Goal: Task Accomplishment & Management: Manage account settings

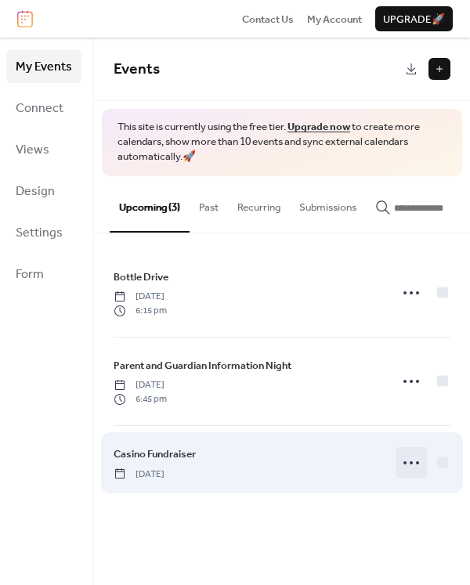
click at [416, 469] on icon at bounding box center [411, 463] width 25 height 25
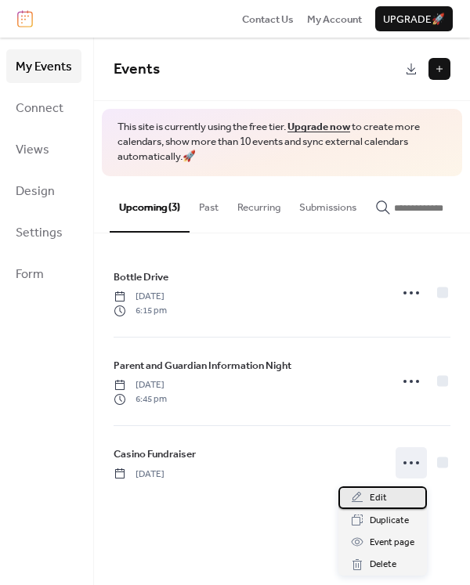
click at [373, 493] on span "Edit" at bounding box center [378, 499] width 17 height 16
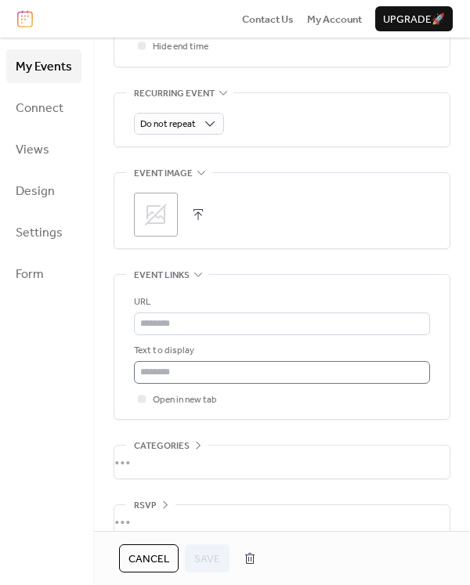
scroll to position [705, 0]
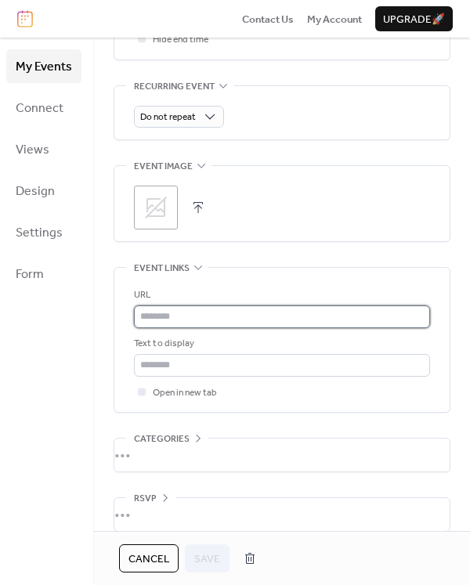
click at [196, 314] on input "text" at bounding box center [282, 317] width 296 height 22
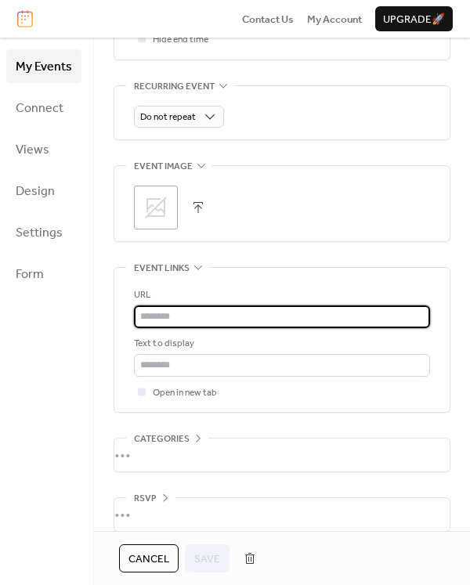
paste input "**********"
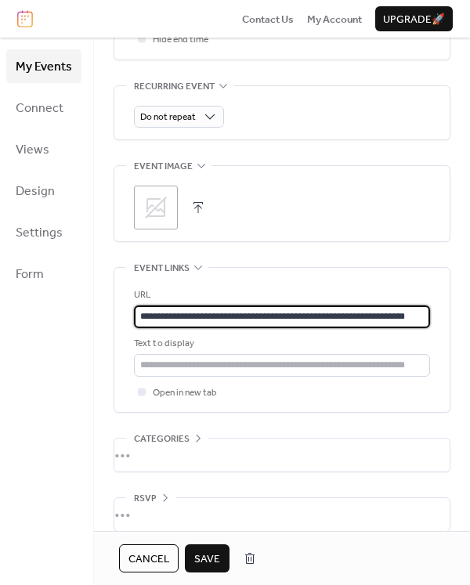
scroll to position [0, 46]
type input "**********"
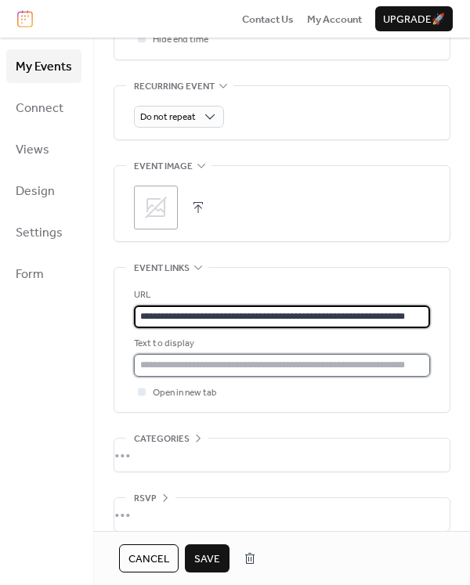
click at [234, 366] on input "text" at bounding box center [282, 365] width 296 height 22
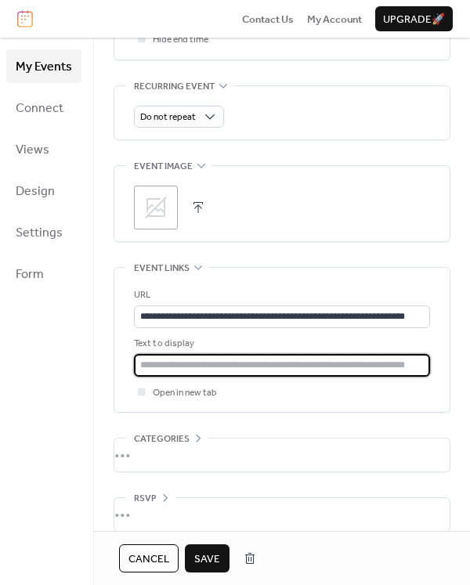
scroll to position [0, 0]
type input "**********"
click at [202, 556] on span "Save" at bounding box center [207, 560] width 26 height 16
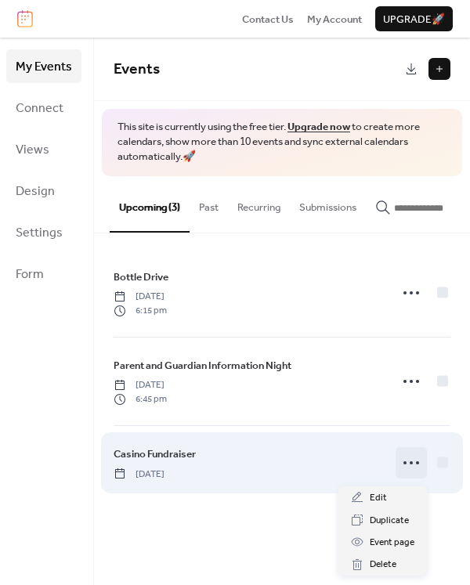
click at [414, 466] on icon at bounding box center [411, 463] width 25 height 25
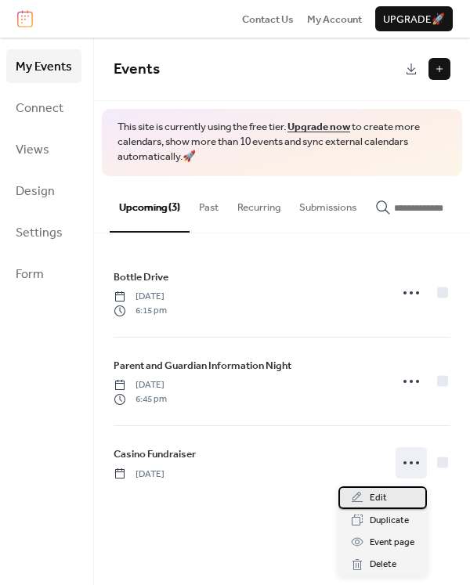
click at [386, 495] on div "Edit" at bounding box center [383, 498] width 89 height 22
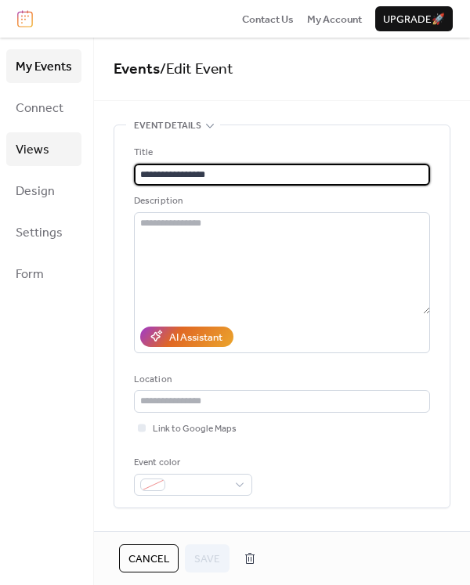
click at [46, 142] on span "Views" at bounding box center [33, 150] width 34 height 24
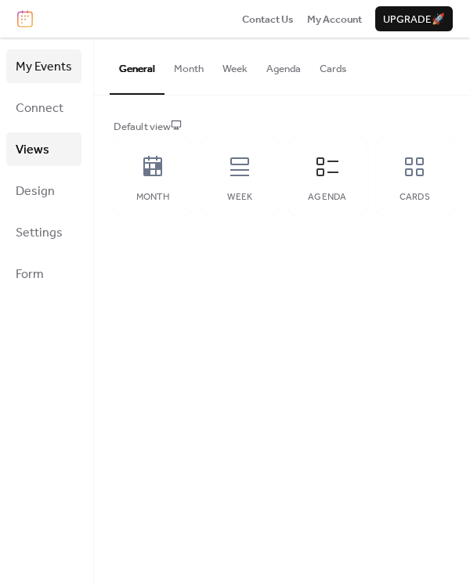
click at [37, 67] on span "My Events" at bounding box center [44, 67] width 56 height 24
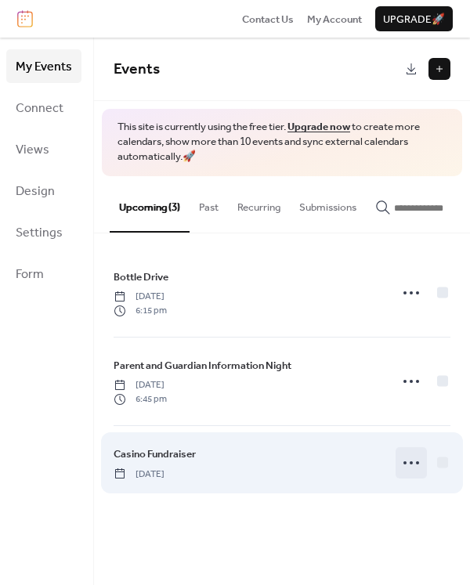
click at [412, 465] on circle at bounding box center [411, 463] width 3 height 3
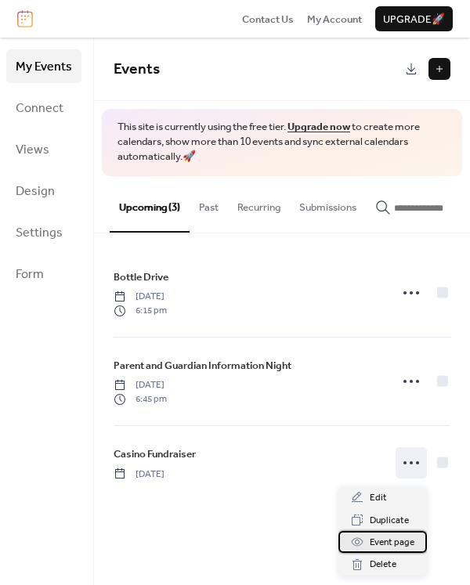
click at [393, 542] on span "Event page" at bounding box center [392, 543] width 45 height 16
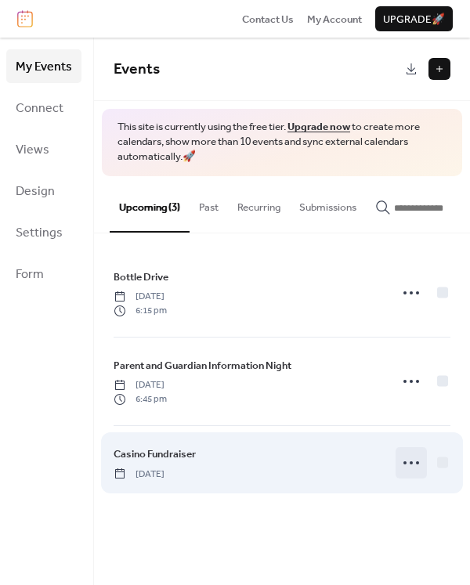
click at [410, 469] on icon at bounding box center [411, 463] width 25 height 25
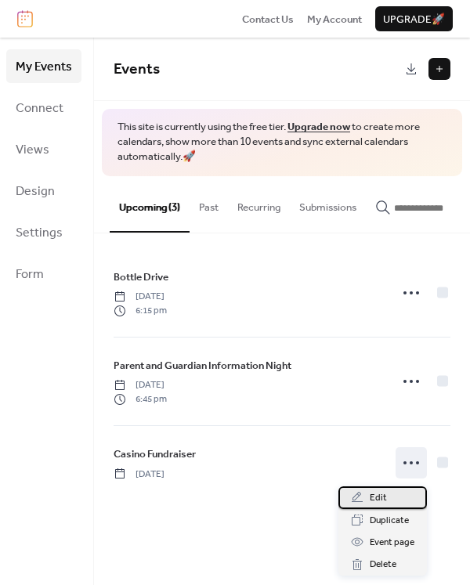
click at [393, 491] on div "Edit" at bounding box center [383, 498] width 89 height 22
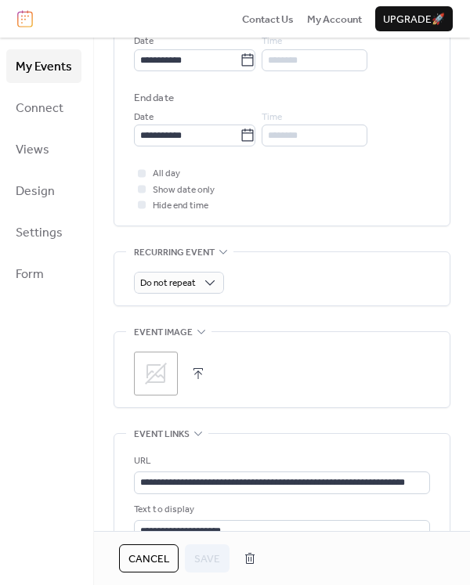
scroll to position [705, 0]
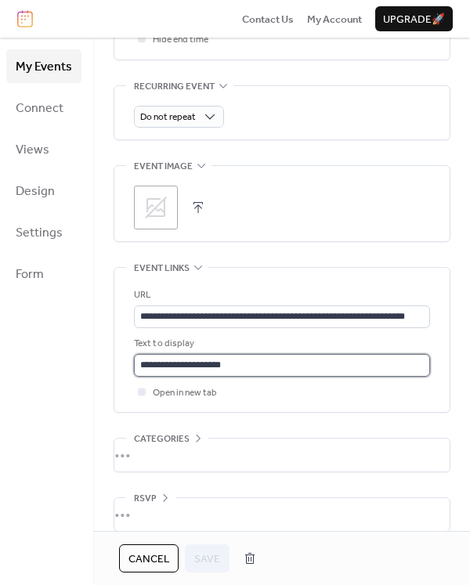
click at [237, 368] on input "**********" at bounding box center [282, 365] width 296 height 22
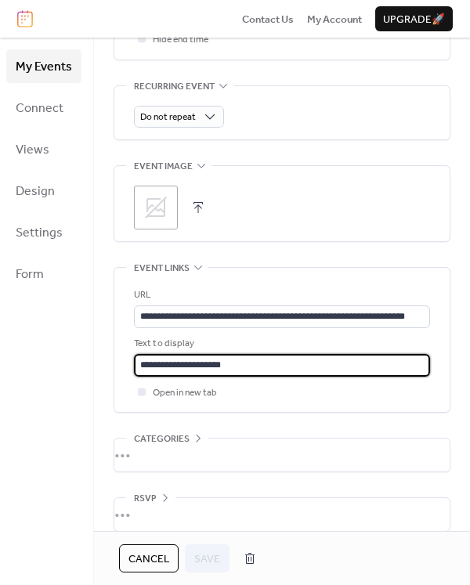
scroll to position [722, 0]
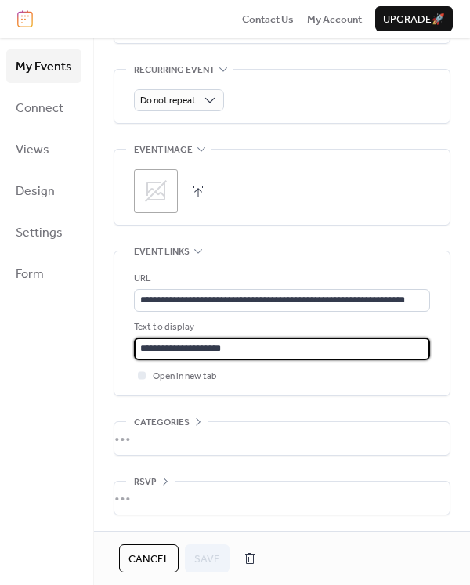
click at [180, 345] on input "**********" at bounding box center [282, 349] width 296 height 22
type input "********"
click at [190, 428] on div "•••" at bounding box center [281, 438] width 335 height 33
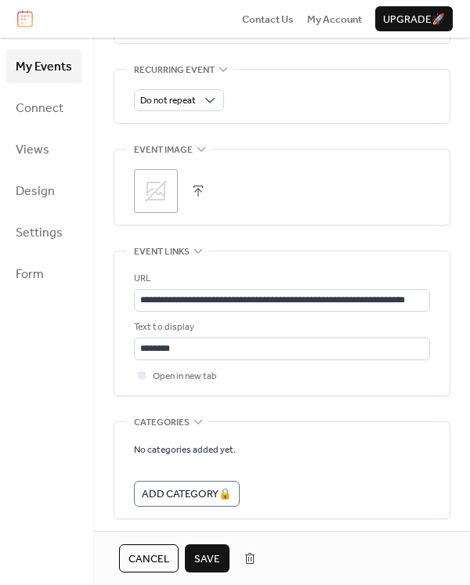
click at [197, 418] on icon at bounding box center [198, 422] width 13 height 13
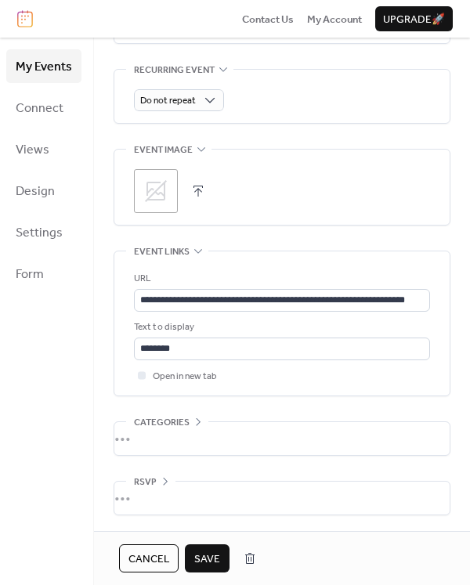
click at [208, 556] on span "Save" at bounding box center [207, 560] width 26 height 16
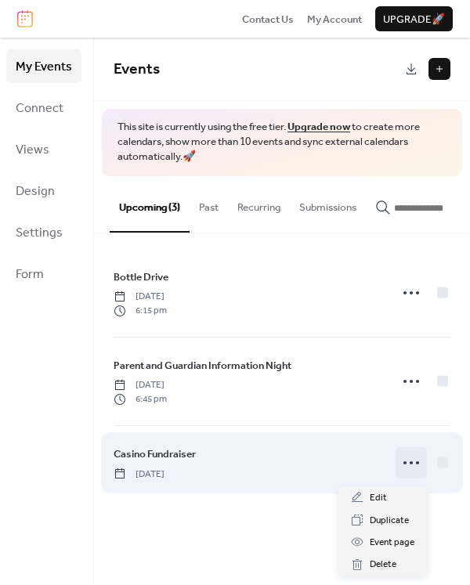
click at [411, 470] on icon at bounding box center [411, 463] width 25 height 25
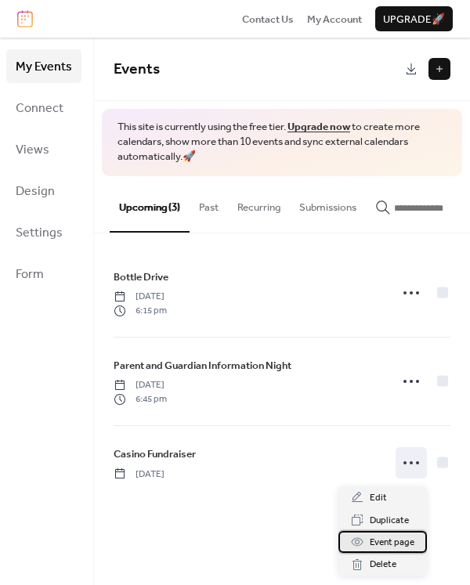
click at [389, 542] on span "Event page" at bounding box center [392, 543] width 45 height 16
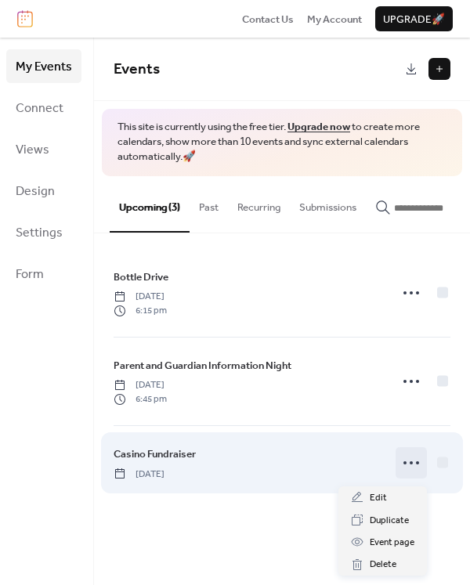
click at [408, 469] on icon at bounding box center [411, 463] width 25 height 25
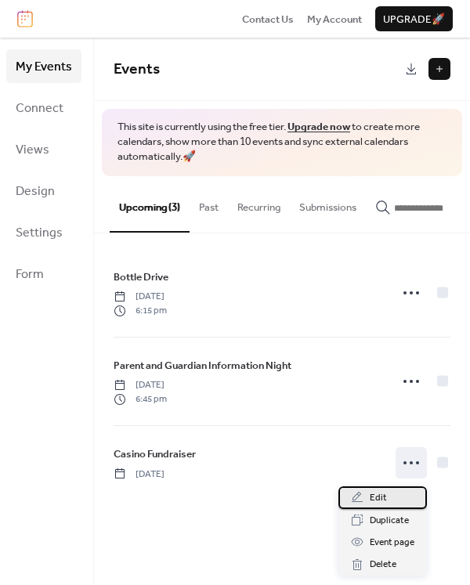
click at [393, 494] on div "Edit" at bounding box center [383, 498] width 89 height 22
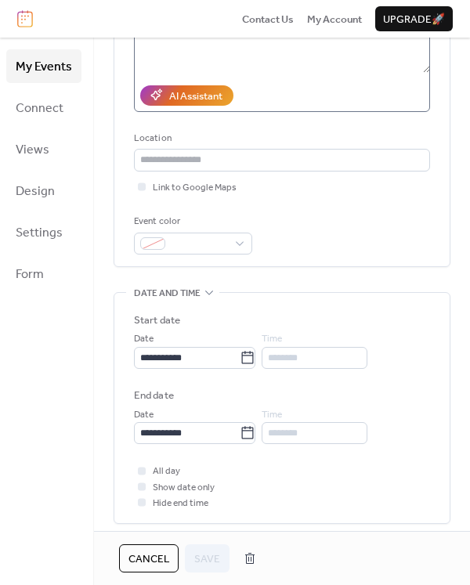
scroll to position [16, 0]
